Goal: Task Accomplishment & Management: Manage account settings

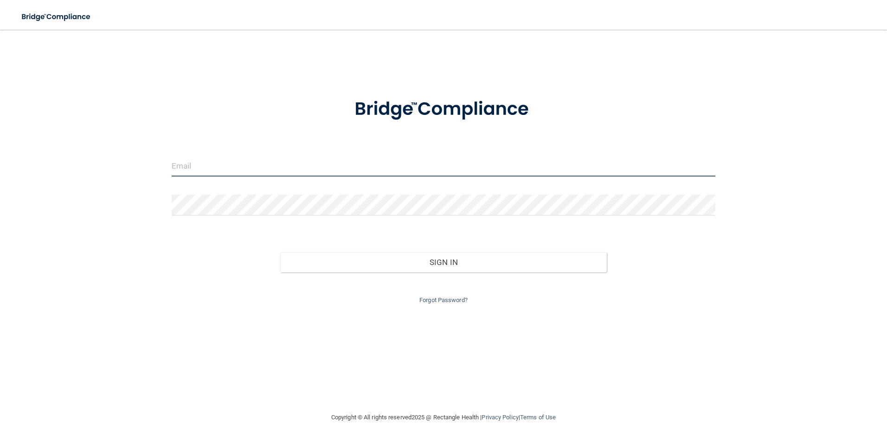
click at [332, 174] on input "email" at bounding box center [444, 166] width 544 height 21
type input "[EMAIL_ADDRESS][DOMAIN_NAME]"
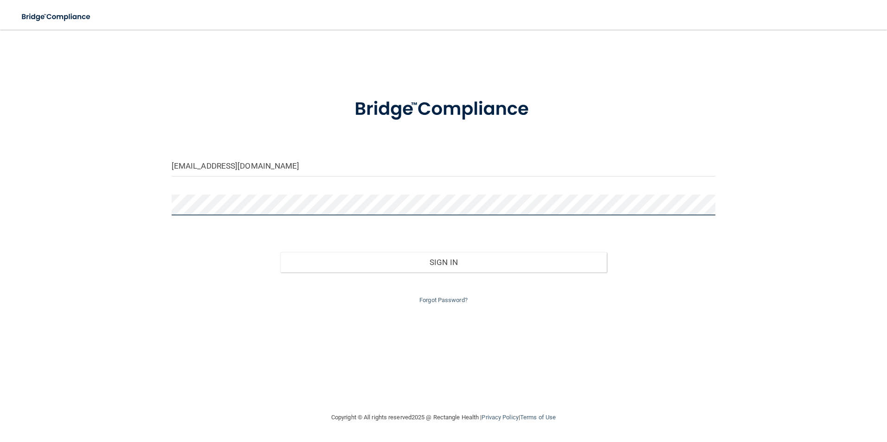
click at [280, 252] on button "Sign In" at bounding box center [443, 262] width 326 height 20
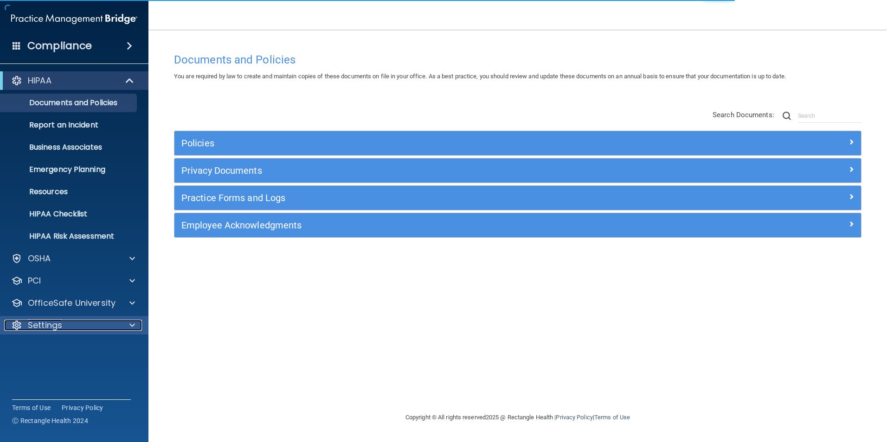
click at [67, 328] on div "Settings" at bounding box center [61, 325] width 115 height 11
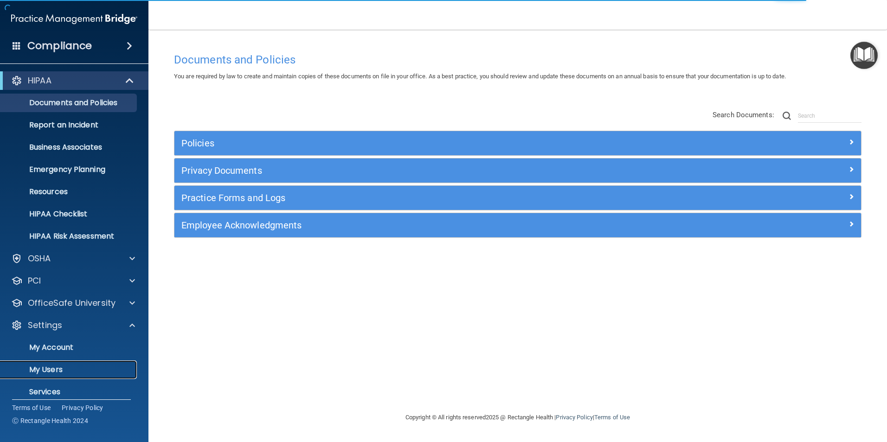
click at [57, 368] on p "My Users" at bounding box center [69, 369] width 127 height 9
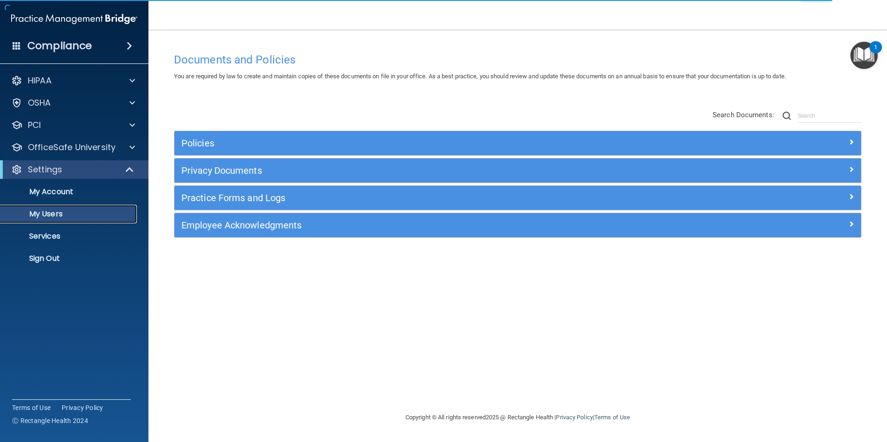
select select "20"
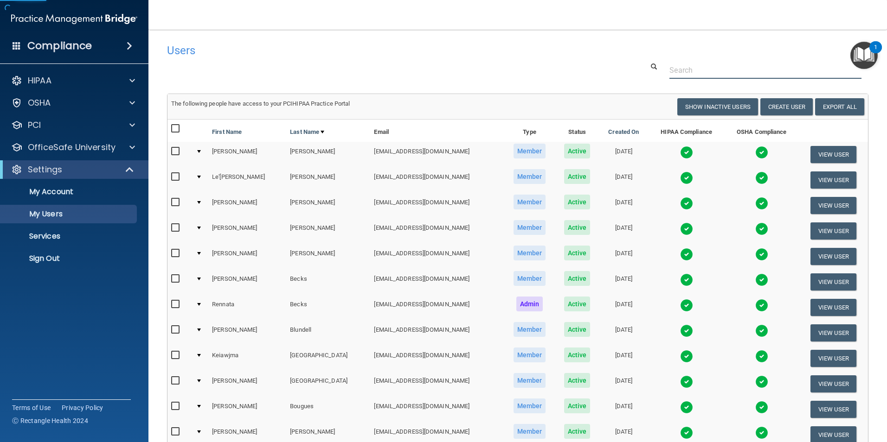
click at [710, 70] on input "text" at bounding box center [765, 70] width 192 height 17
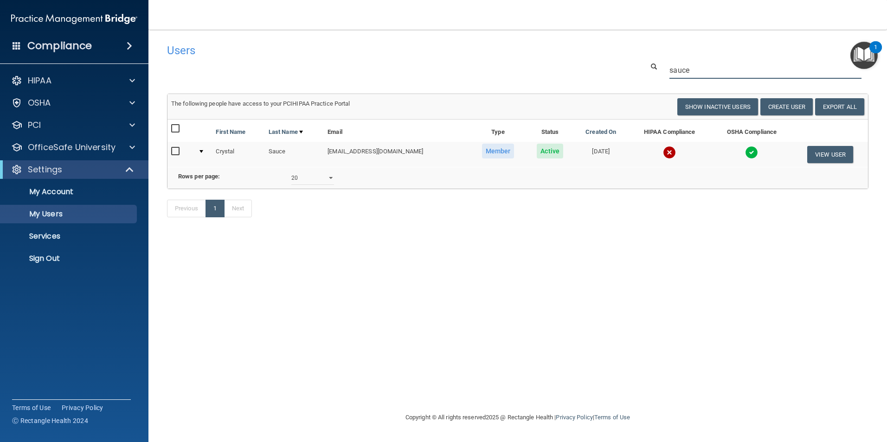
type input "sauce"
click at [663, 155] on img at bounding box center [669, 152] width 13 height 13
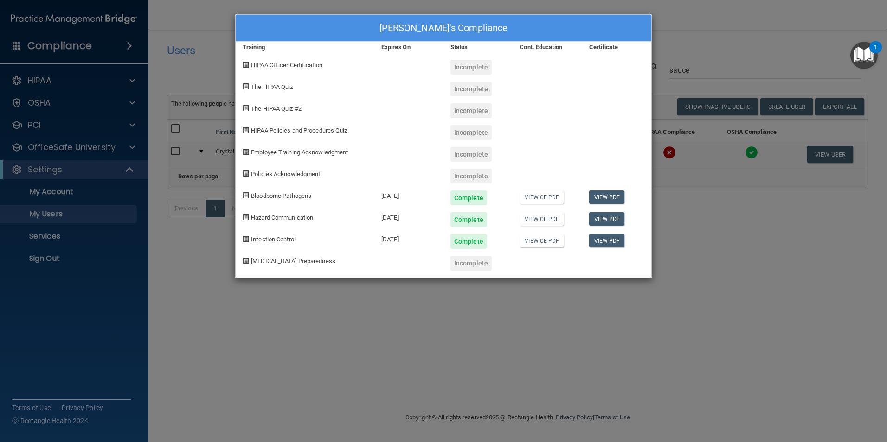
click at [669, 242] on div "Crystal Sauce's Compliance Training Expires On Status Cont. Education Certifica…" at bounding box center [443, 221] width 887 height 442
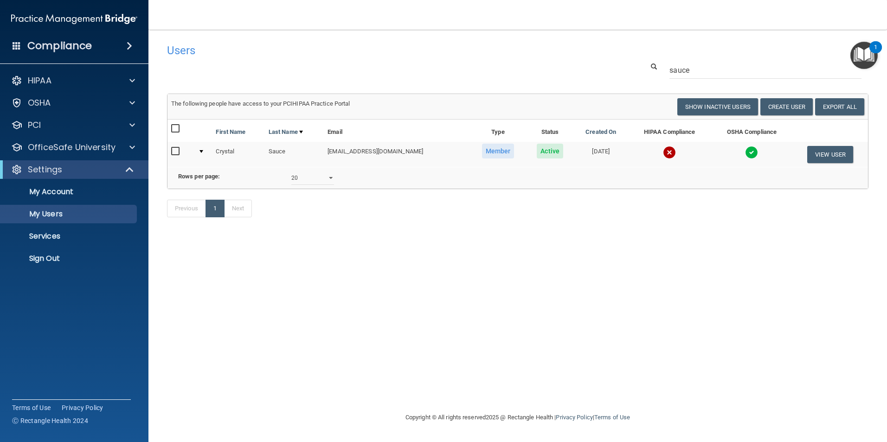
click at [663, 154] on img at bounding box center [669, 152] width 13 height 13
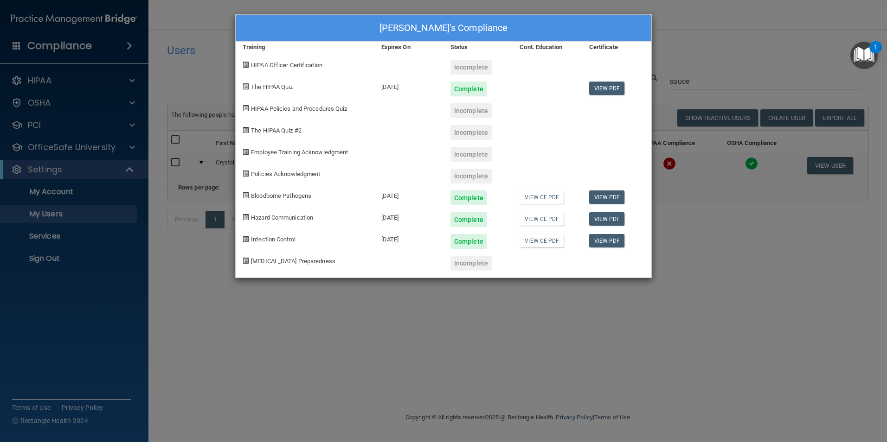
click at [701, 253] on div "Crystal Sauce's Compliance Training Expires On Status Cont. Education Certifica…" at bounding box center [443, 221] width 887 height 442
